Goal: Navigation & Orientation: Find specific page/section

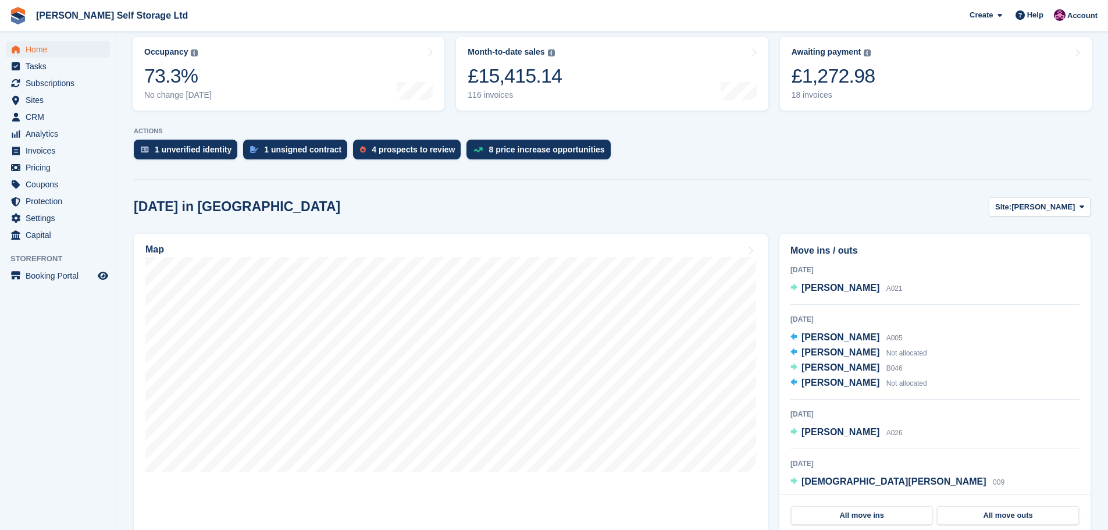
scroll to position [174, 0]
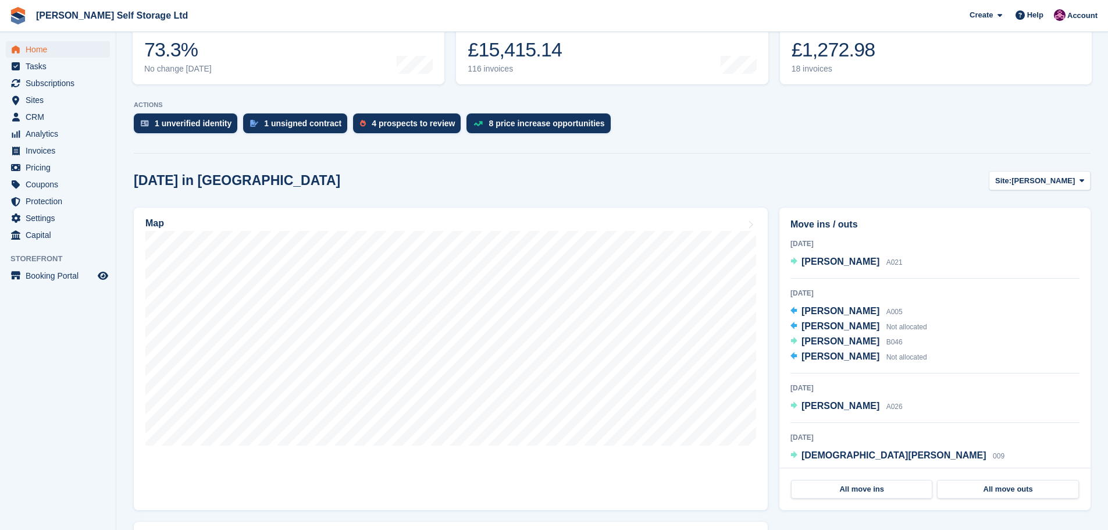
click at [52, 384] on aside "Home Tasks Subscriptions Subscriptions Subscriptions Contracts Price increases …" at bounding box center [58, 268] width 116 height 472
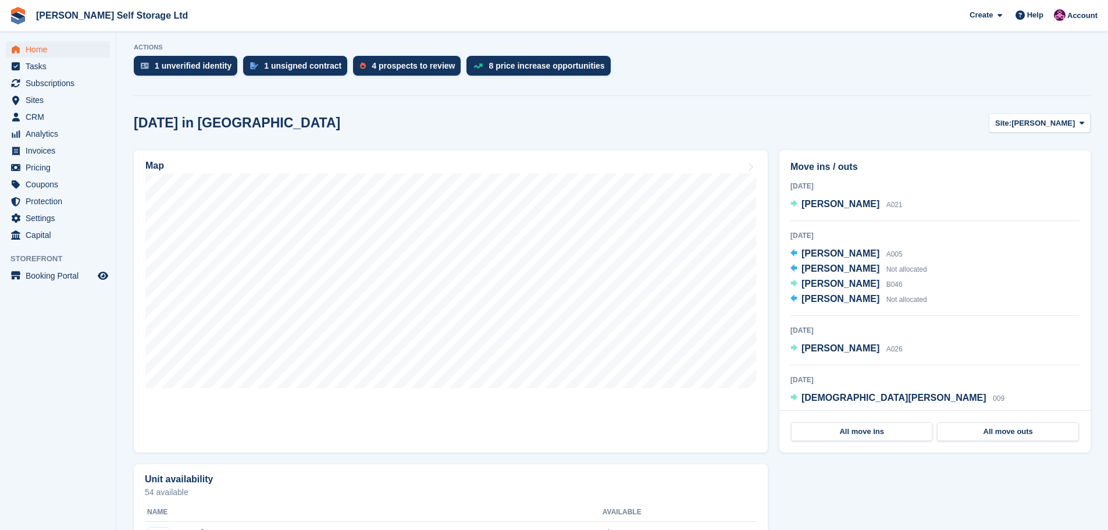
scroll to position [233, 0]
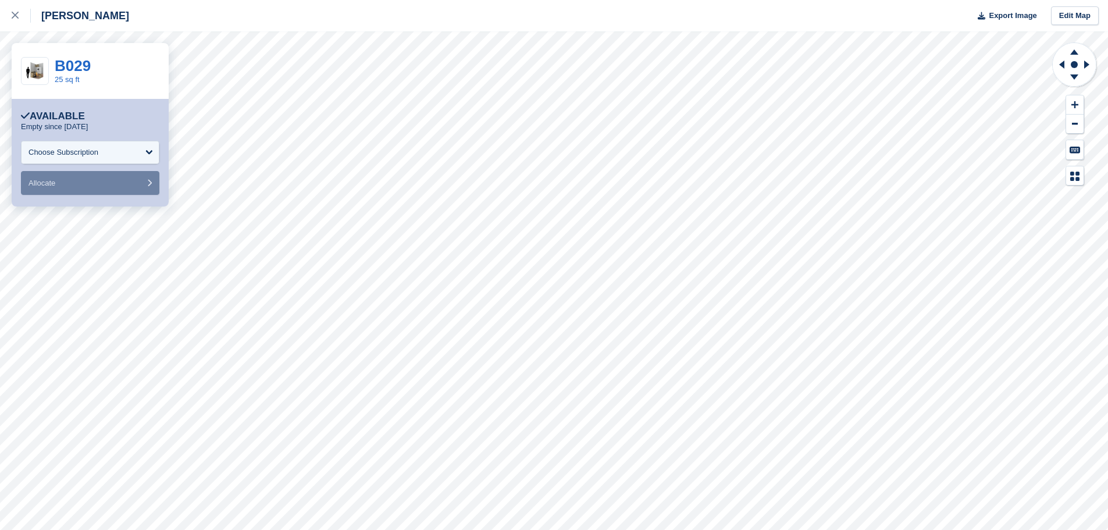
click at [31, 13] on div "[PERSON_NAME]" at bounding box center [80, 16] width 98 height 14
click at [20, 14] on div at bounding box center [21, 16] width 19 height 14
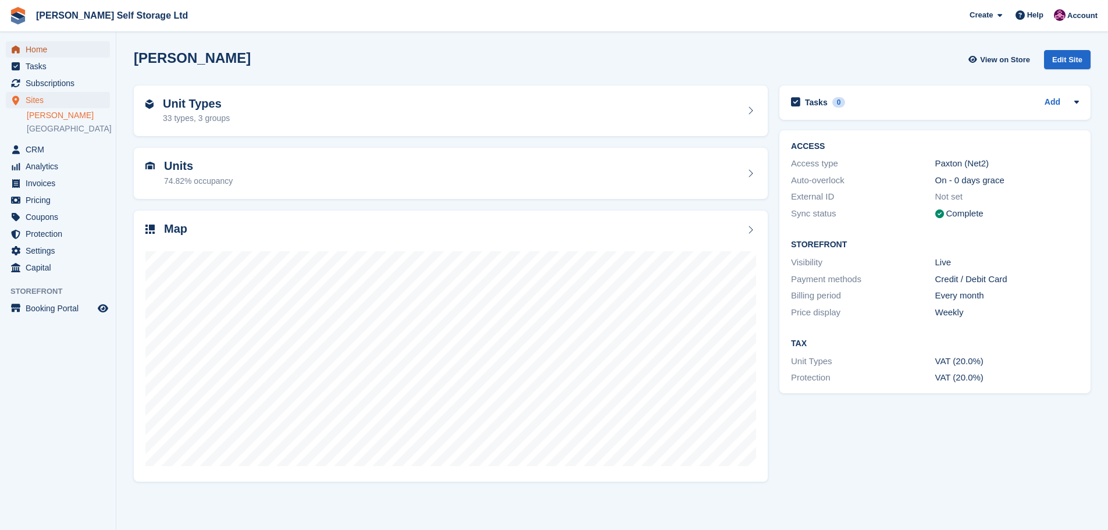
click at [46, 54] on span "Home" at bounding box center [61, 49] width 70 height 16
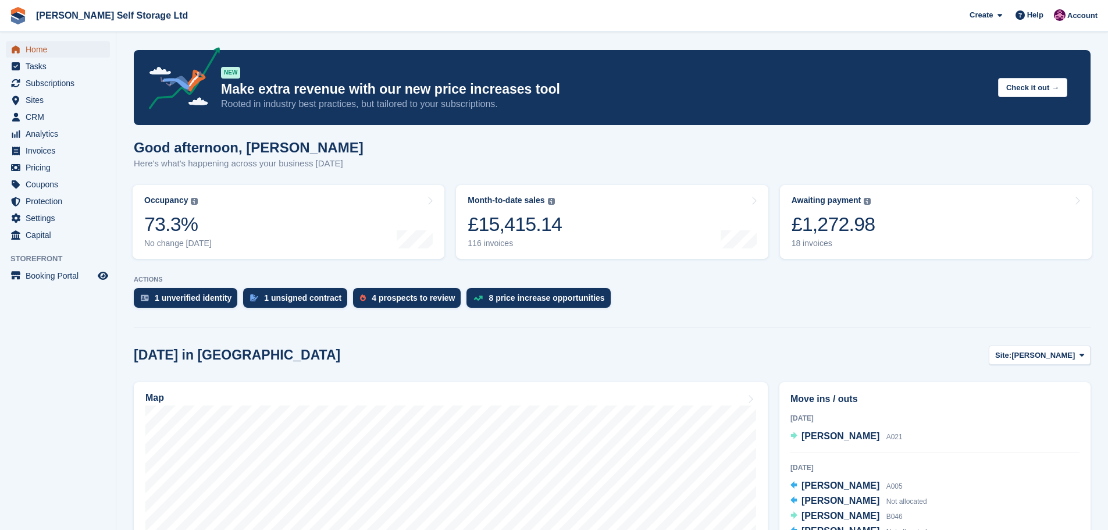
click at [24, 51] on link "Home" at bounding box center [58, 49] width 104 height 16
click at [405, 299] on div "4 prospects to review" at bounding box center [424, 297] width 83 height 9
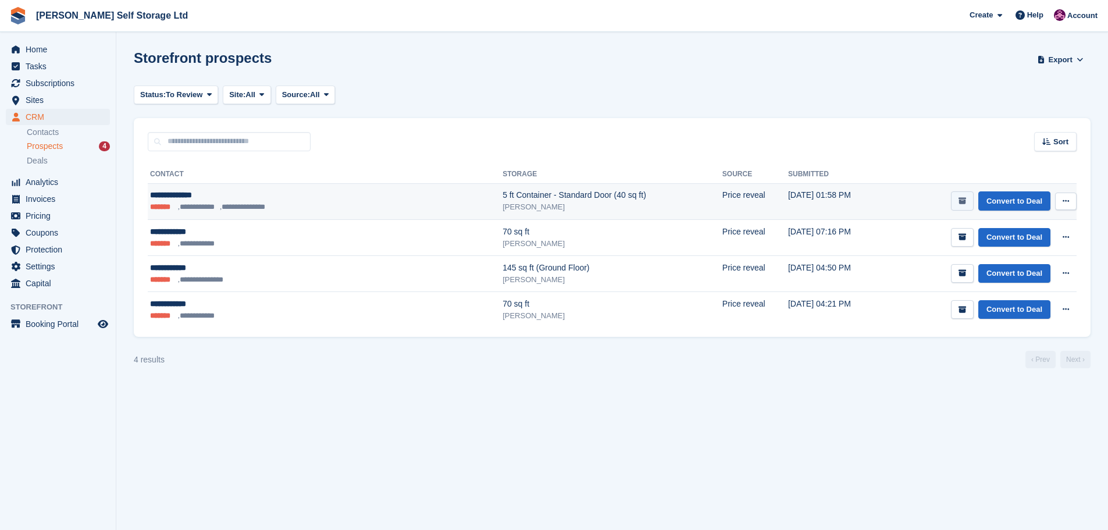
click at [961, 197] on icon "submit" at bounding box center [962, 201] width 8 height 8
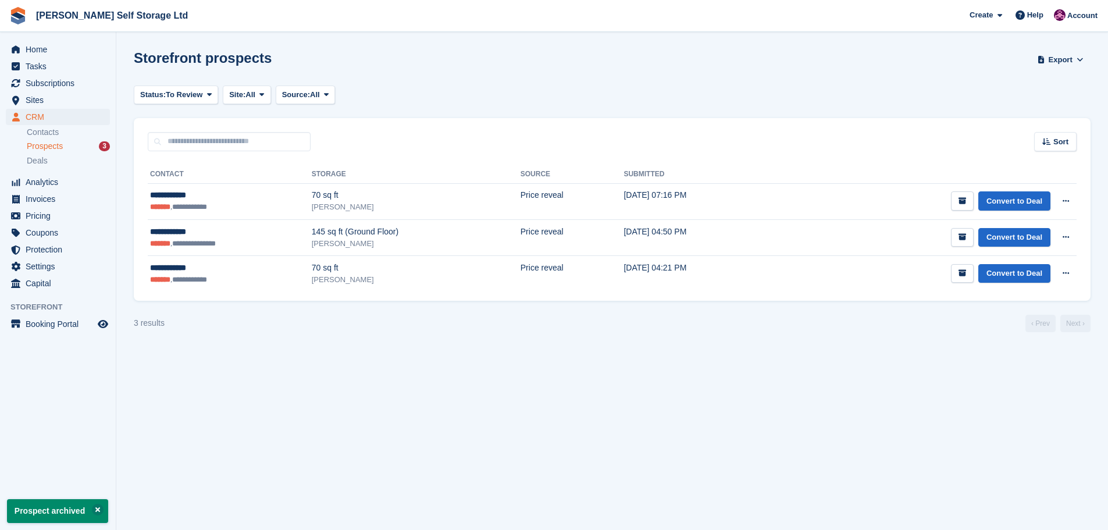
click at [961, 197] on icon "submit" at bounding box center [962, 201] width 8 height 8
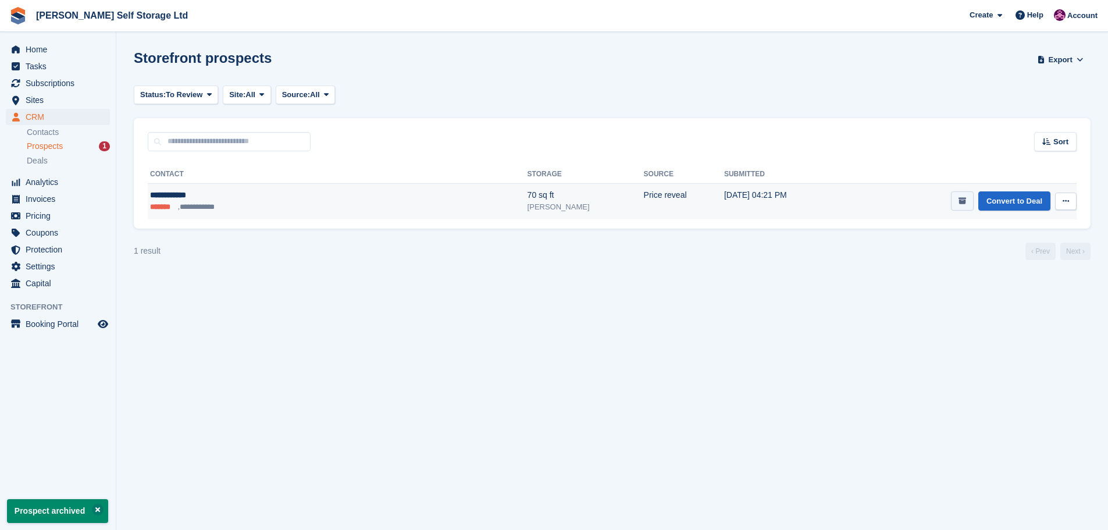
click at [962, 199] on icon "submit" at bounding box center [962, 201] width 8 height 8
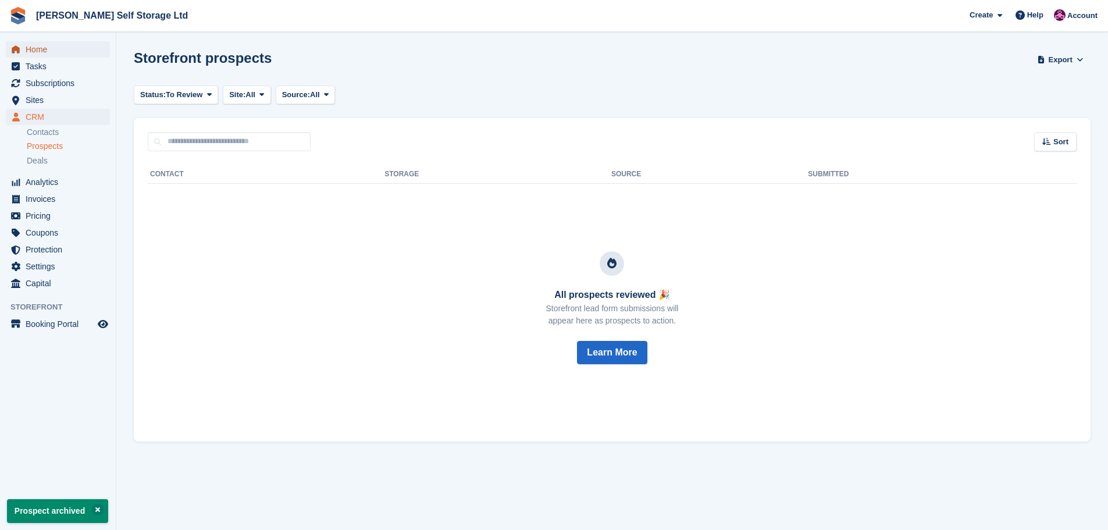
click at [30, 53] on span "Home" at bounding box center [61, 49] width 70 height 16
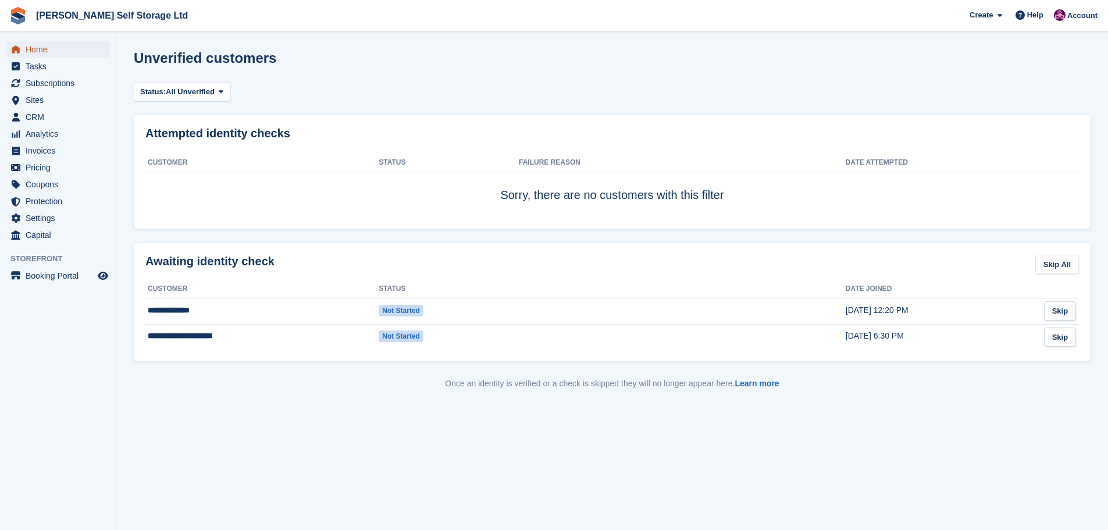
click at [36, 43] on span "Home" at bounding box center [61, 49] width 70 height 16
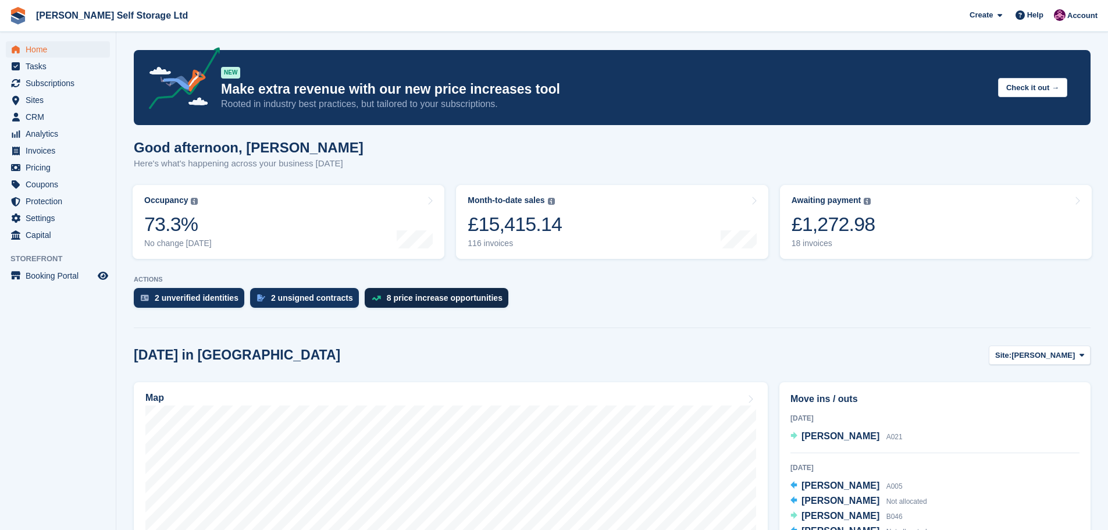
click at [387, 302] on div "8 price increase opportunities" at bounding box center [445, 297] width 116 height 9
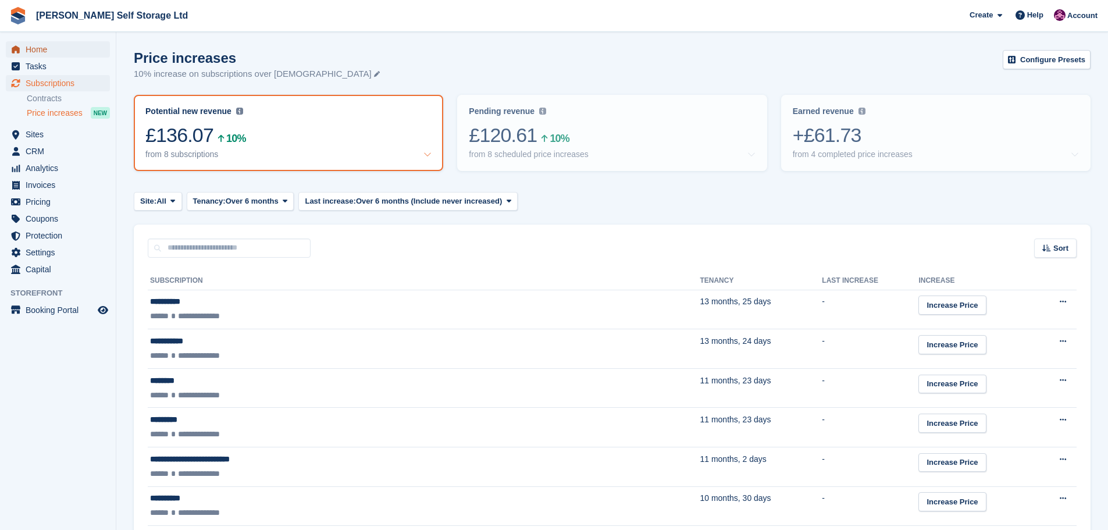
click at [58, 56] on span "Home" at bounding box center [61, 49] width 70 height 16
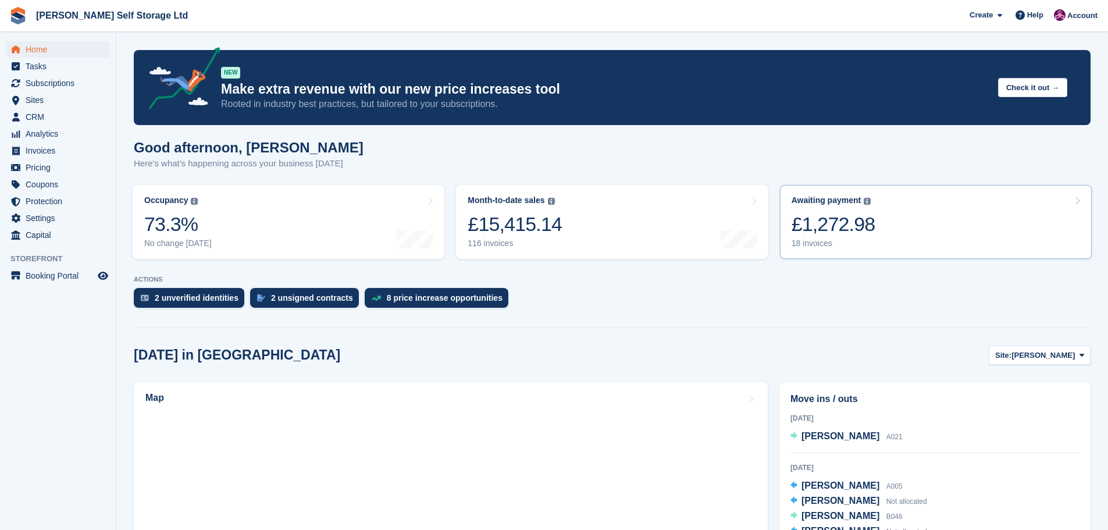
click at [827, 229] on div "£1,272.98" at bounding box center [833, 224] width 84 height 24
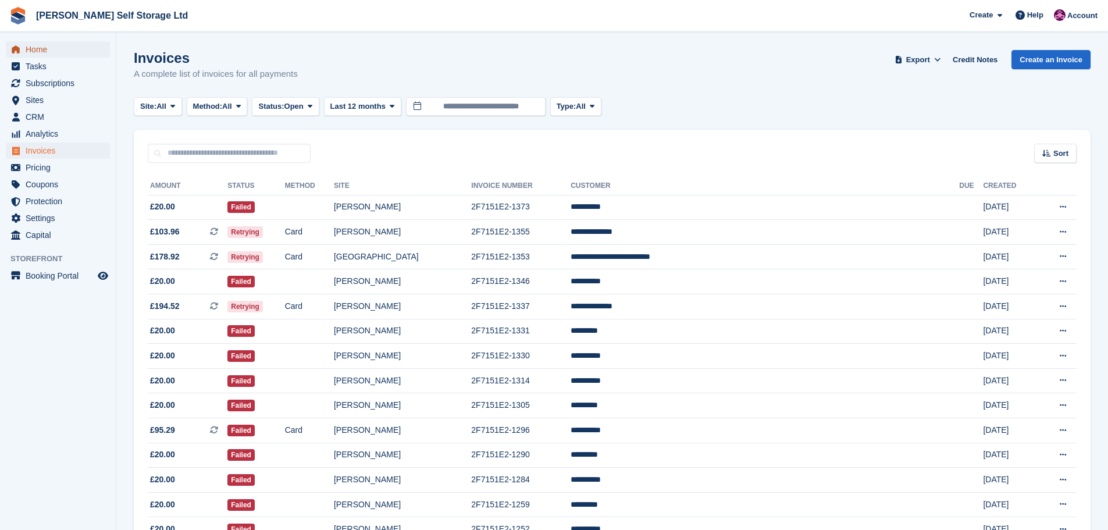
click at [52, 53] on span "Home" at bounding box center [61, 49] width 70 height 16
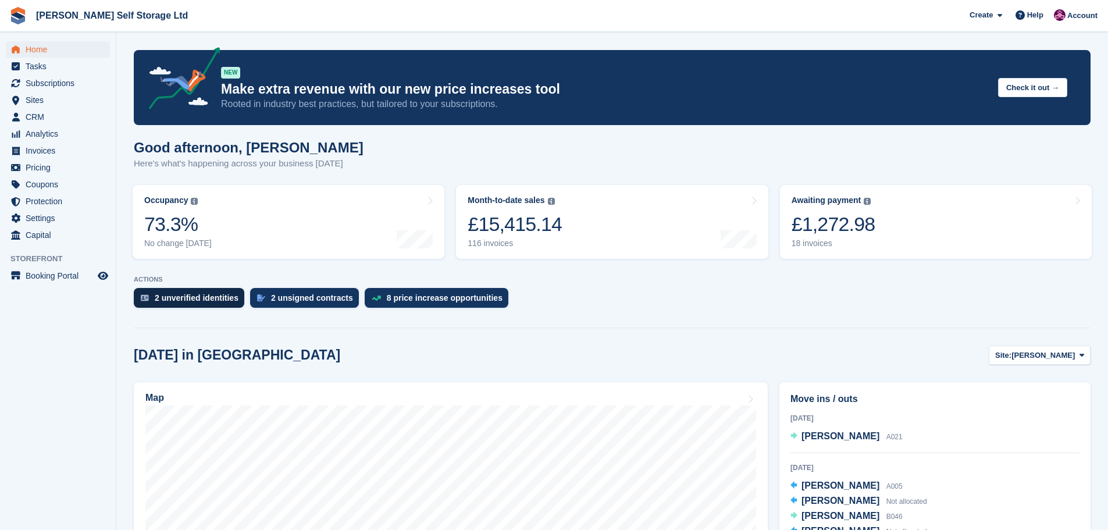
click at [179, 295] on div "2 unverified identities" at bounding box center [197, 297] width 84 height 9
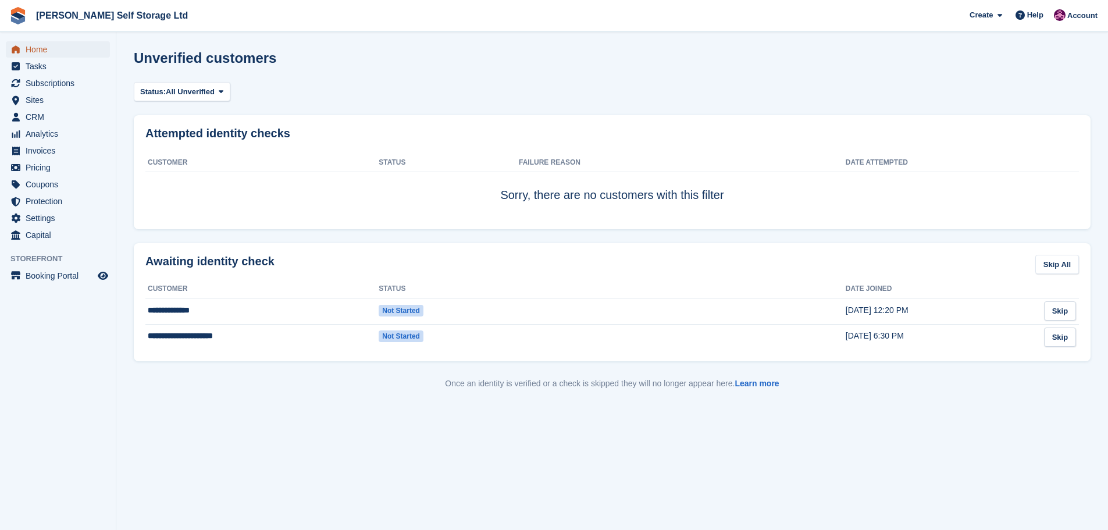
click at [34, 44] on span "Home" at bounding box center [61, 49] width 70 height 16
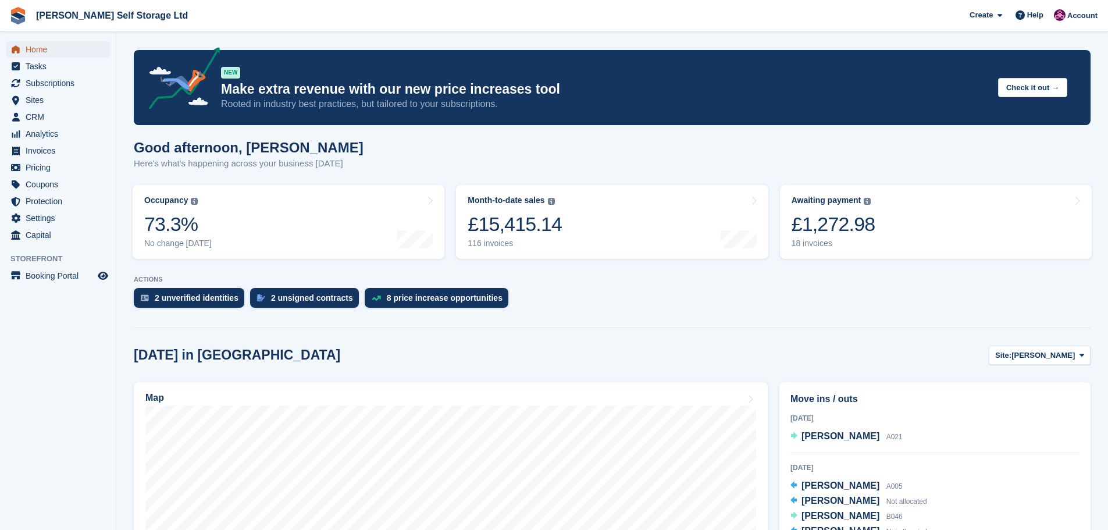
click at [51, 49] on span "Home" at bounding box center [61, 49] width 70 height 16
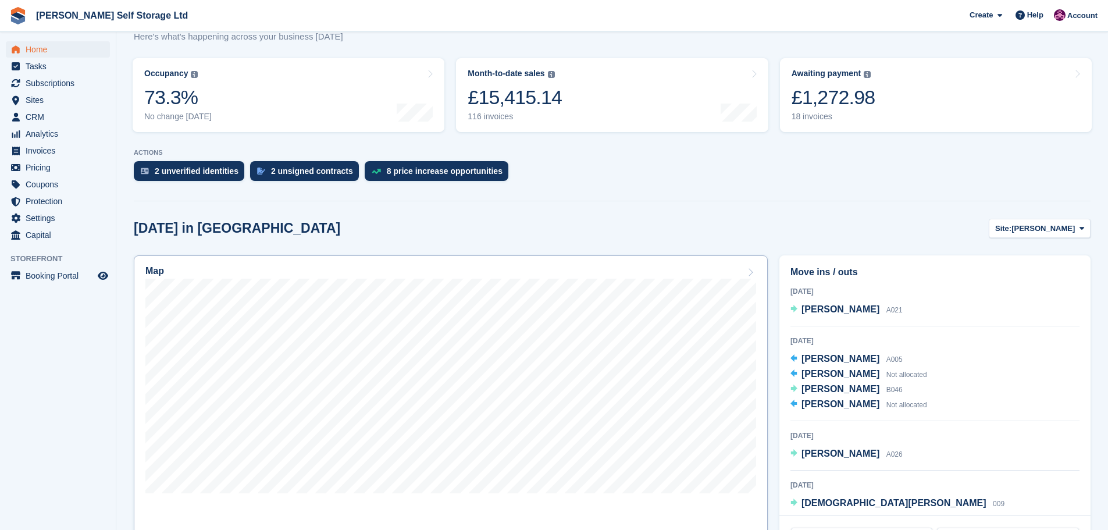
scroll to position [116, 0]
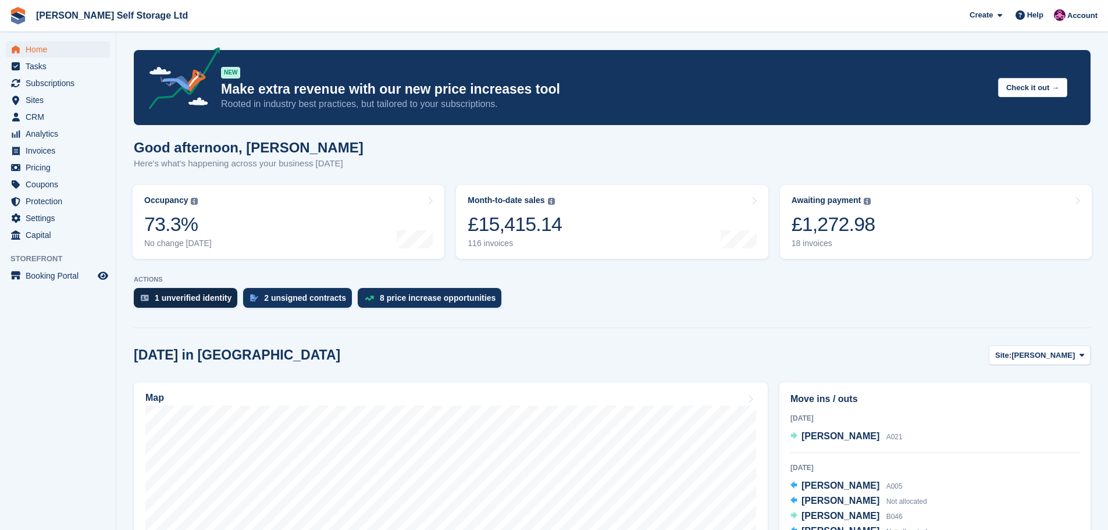
click at [169, 294] on div "1 unverified identity" at bounding box center [193, 297] width 77 height 9
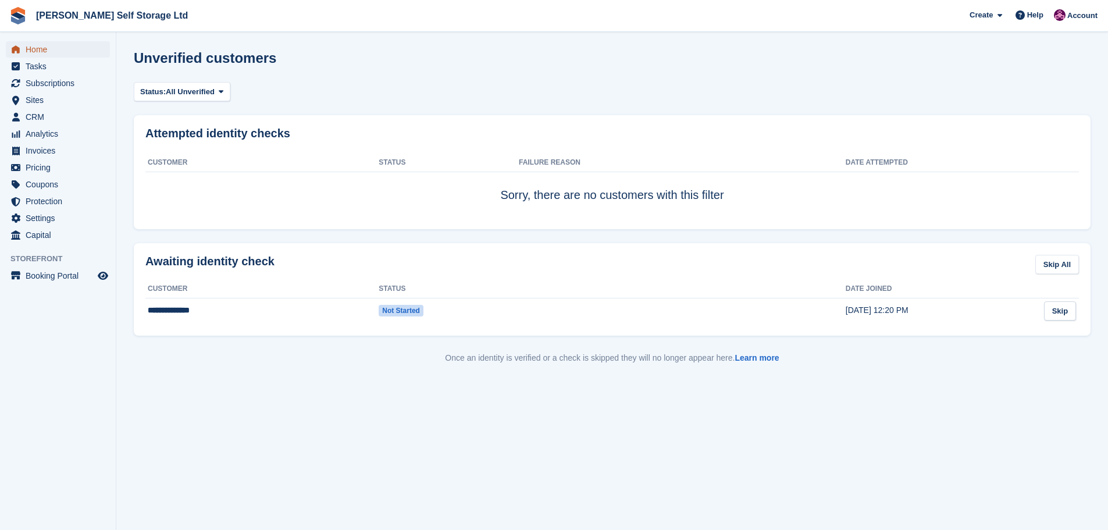
click at [31, 49] on span "Home" at bounding box center [61, 49] width 70 height 16
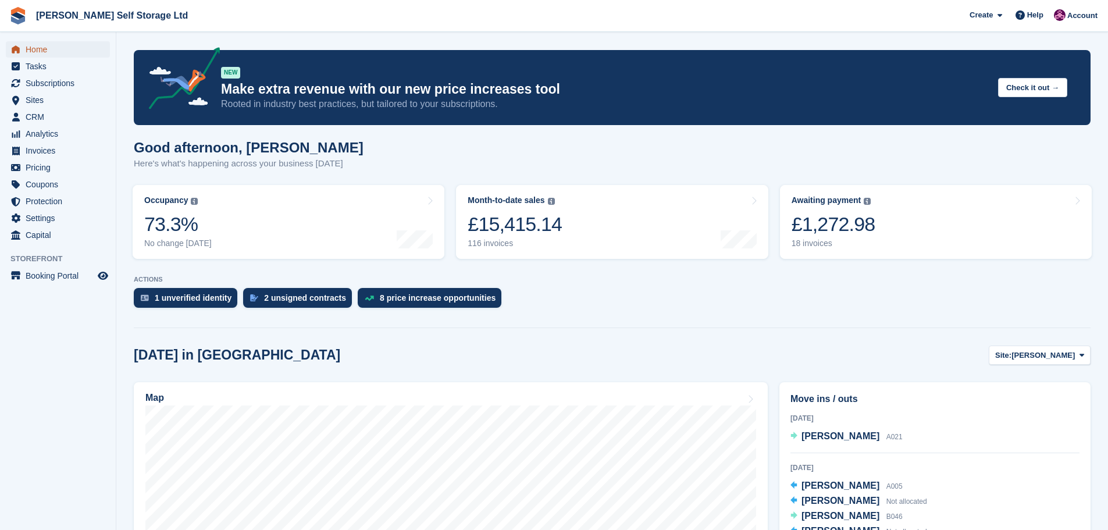
click at [31, 56] on span "Home" at bounding box center [61, 49] width 70 height 16
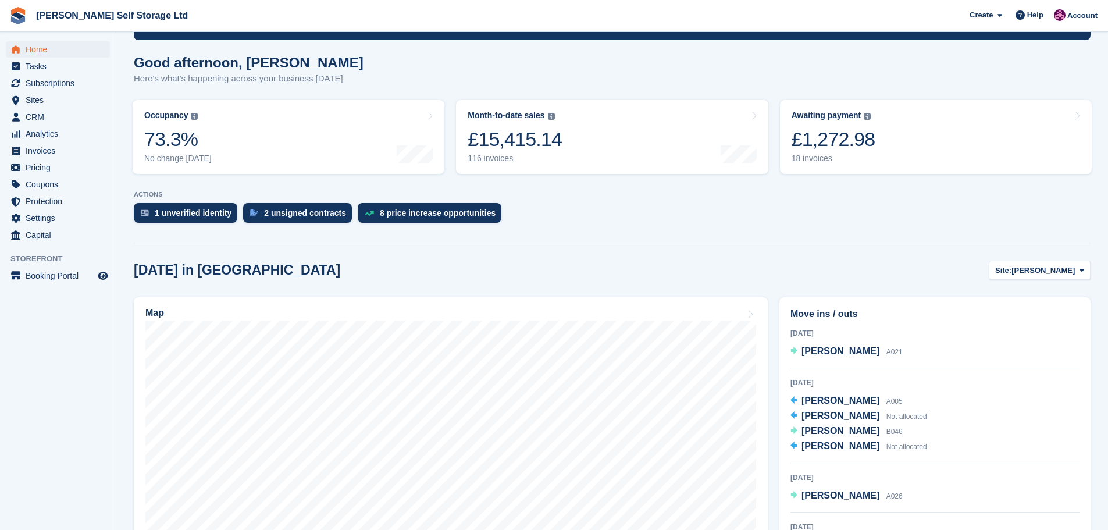
scroll to position [58, 0]
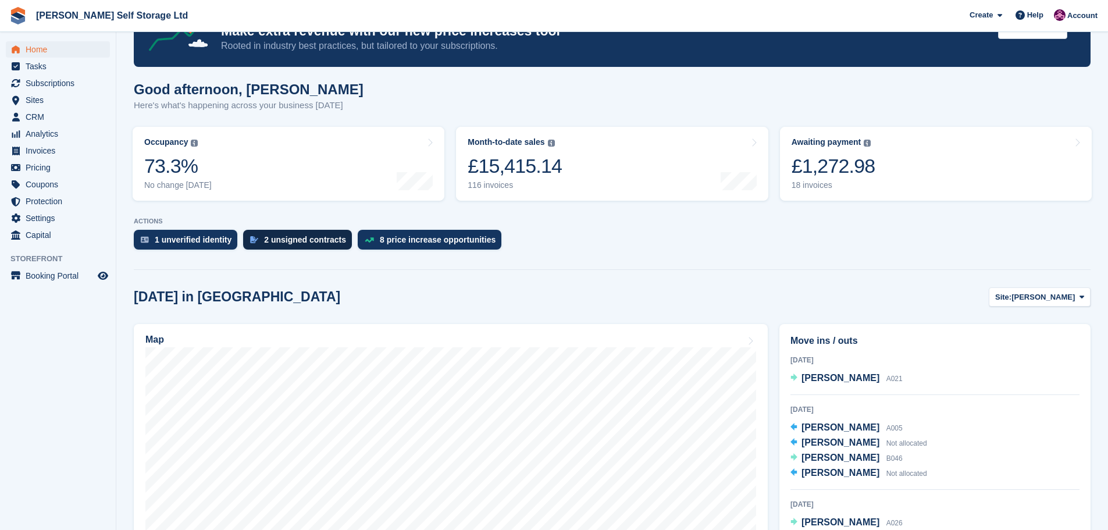
click at [307, 244] on div "2 unsigned contracts" at bounding box center [305, 239] width 82 height 9
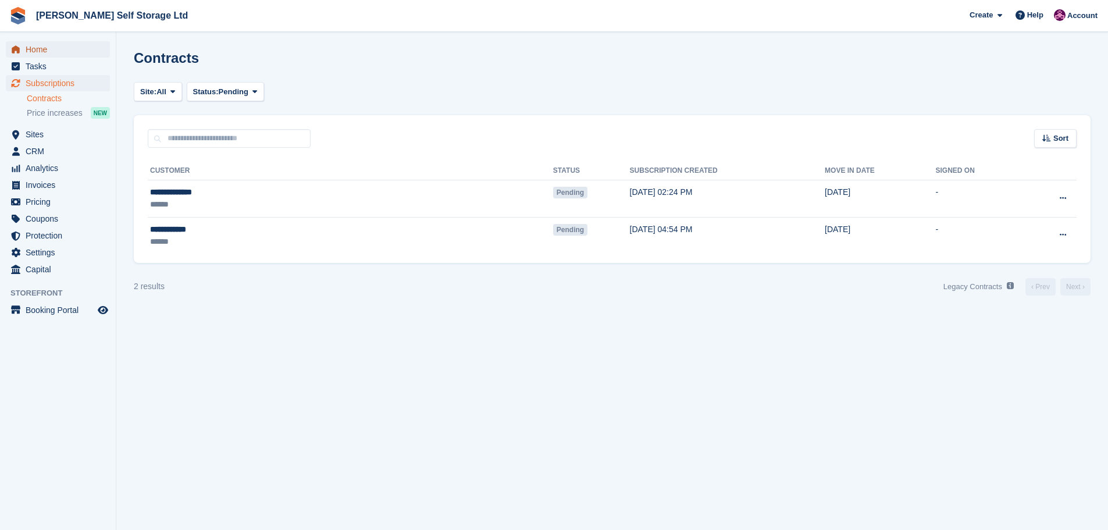
click at [28, 53] on span "Home" at bounding box center [61, 49] width 70 height 16
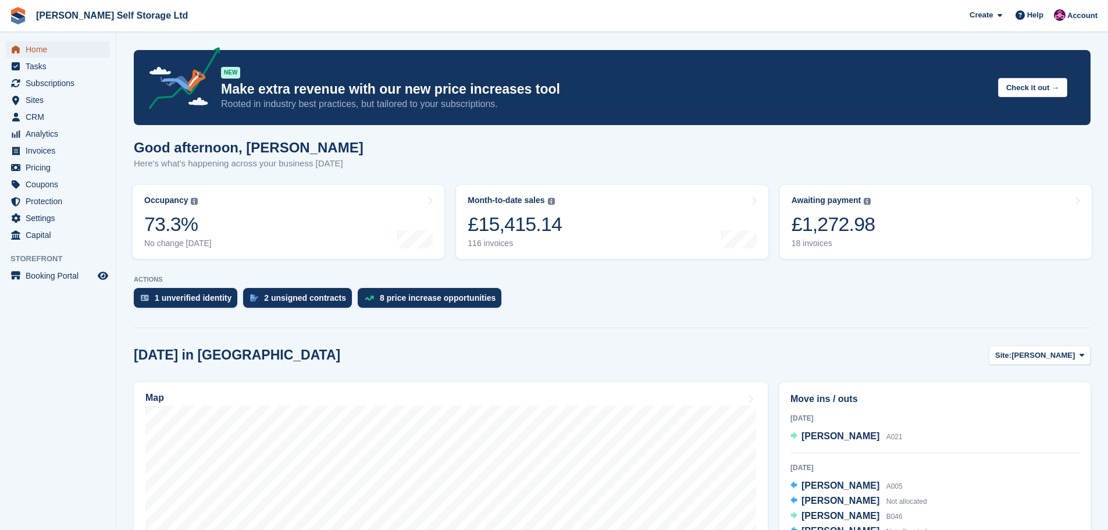
click at [38, 53] on span "Home" at bounding box center [61, 49] width 70 height 16
click at [38, 51] on span "Home" at bounding box center [61, 49] width 70 height 16
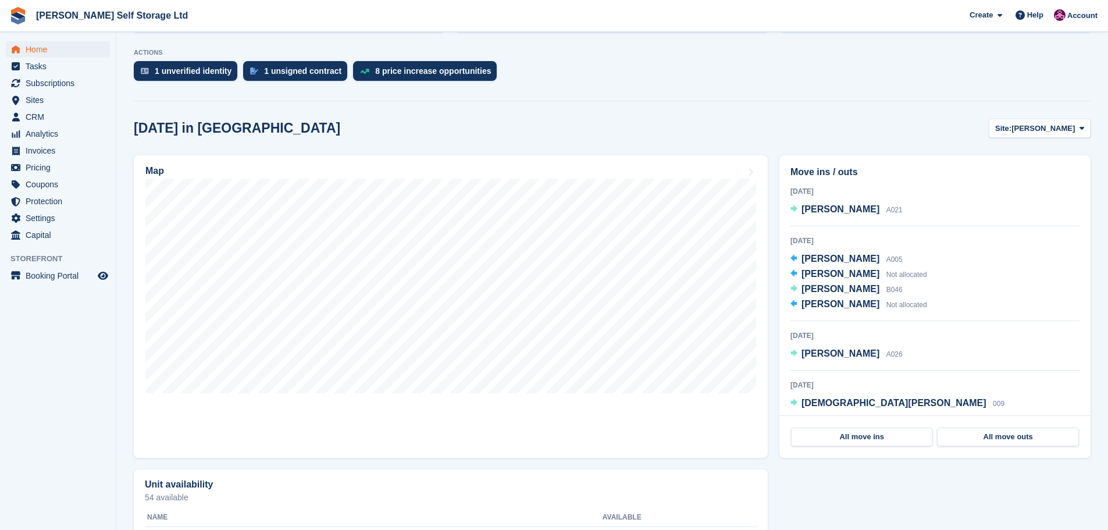
scroll to position [233, 0]
